Goal: Transaction & Acquisition: Purchase product/service

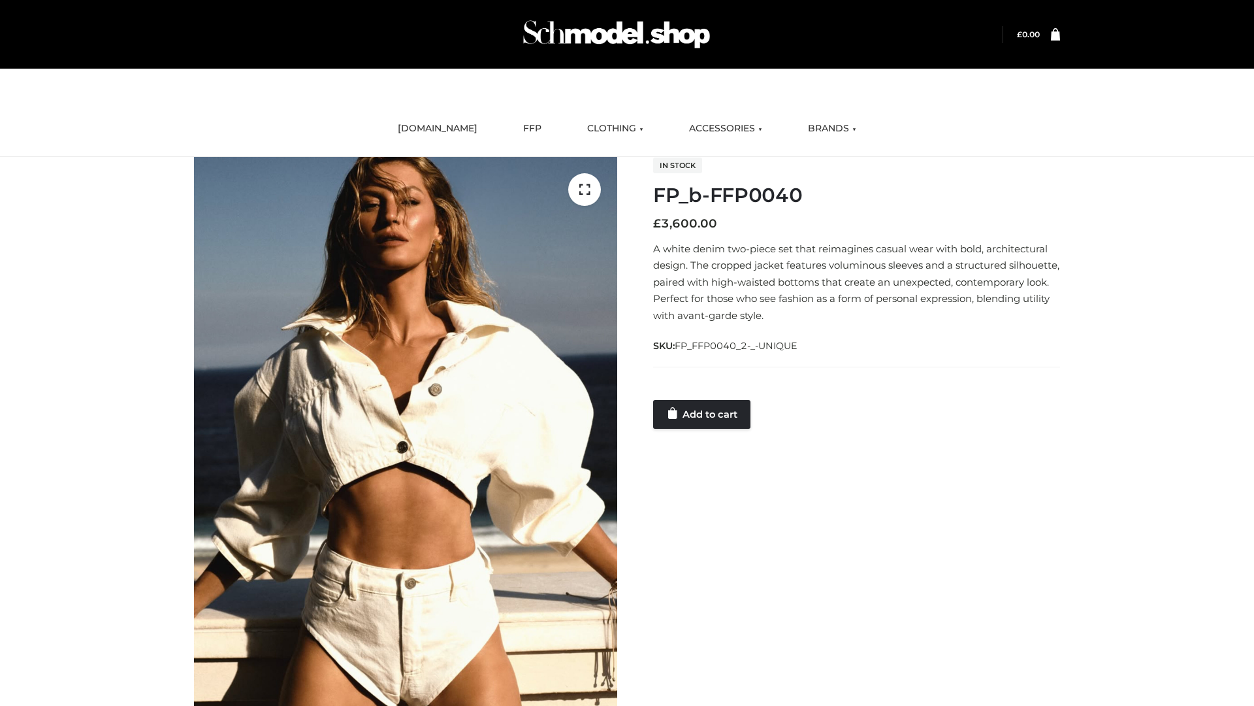
click at [703, 414] on link "Add to cart" at bounding box center [701, 414] width 97 height 29
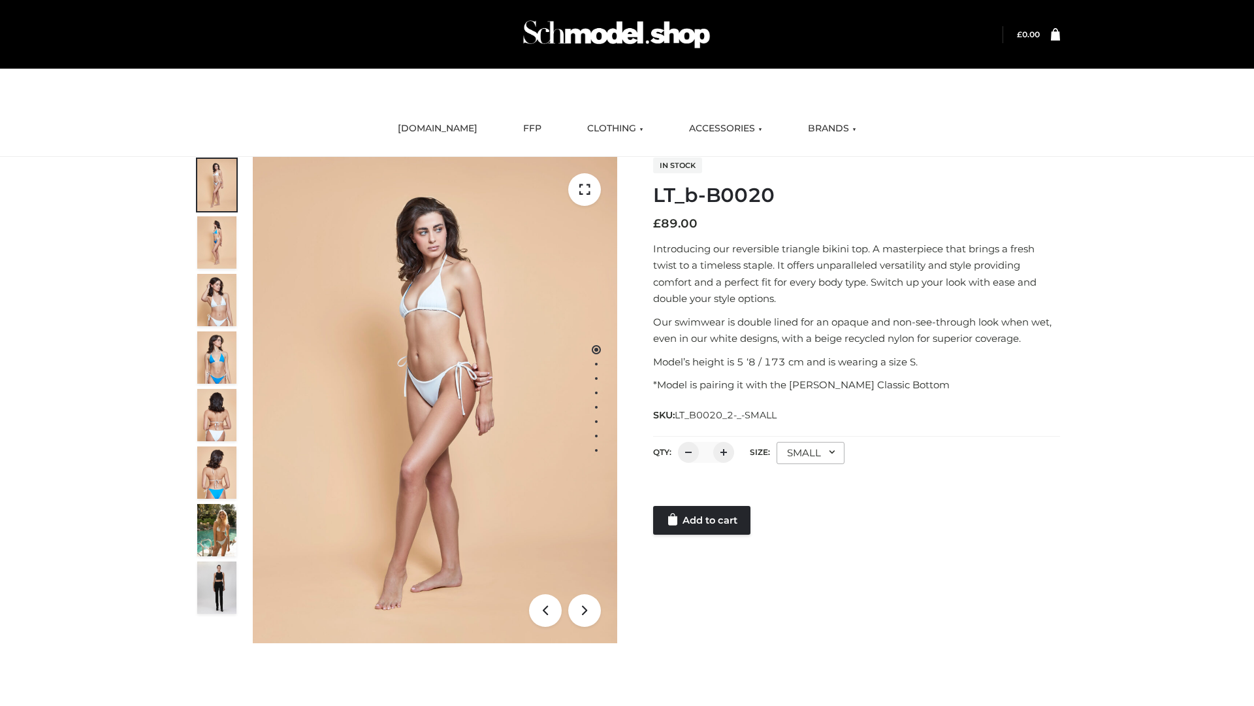
click at [703, 520] on link "Add to cart" at bounding box center [701, 520] width 97 height 29
